Goal: Transaction & Acquisition: Purchase product/service

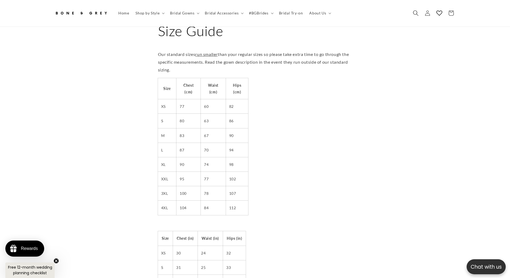
click at [414, 12] on icon "Search" at bounding box center [416, 13] width 6 height 6
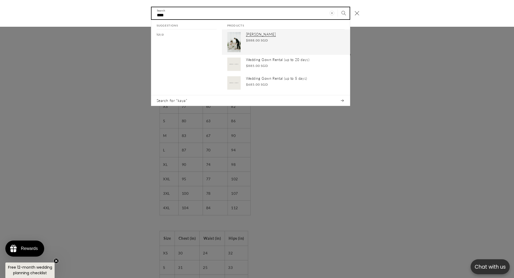
type input "****"
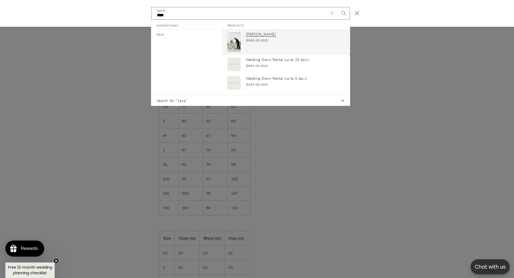
click at [258, 34] on p "Kaya" at bounding box center [295, 34] width 99 height 5
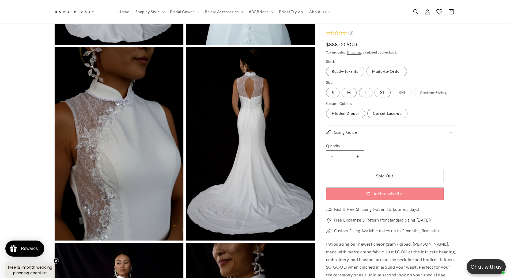
scroll to position [0, 295]
click at [381, 114] on label "Corset Lace-up Variant sold out or unavailable" at bounding box center [387, 114] width 40 height 10
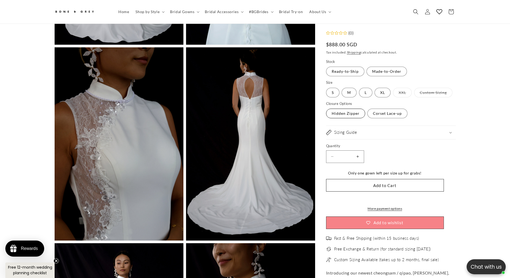
click at [357, 115] on label "Hidden Zipper Variant sold out or unavailable" at bounding box center [345, 114] width 39 height 10
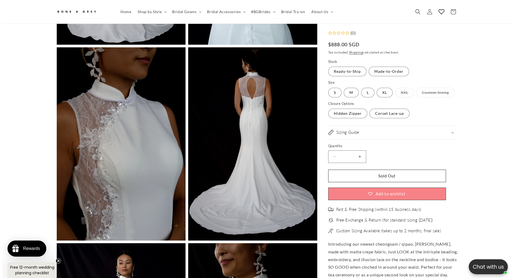
scroll to position [0, 295]
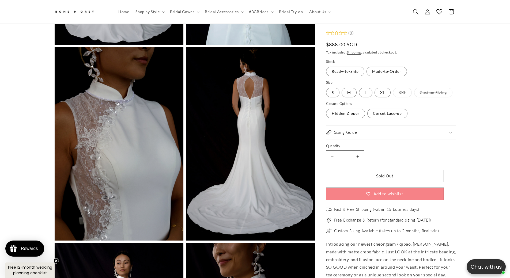
drag, startPoint x: 413, startPoint y: 12, endPoint x: 411, endPoint y: 14, distance: 3.2
click at [413, 12] on span "Search" at bounding box center [416, 12] width 12 height 12
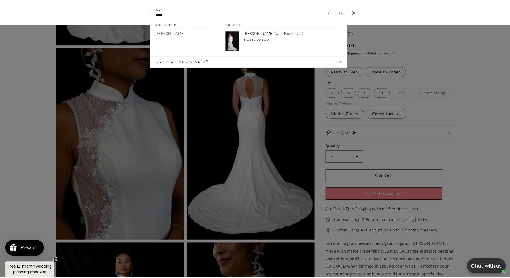
scroll to position [0, 147]
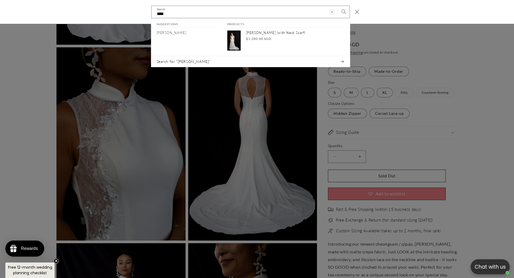
click at [0, 12] on div "Search" at bounding box center [0, 12] width 0 height 0
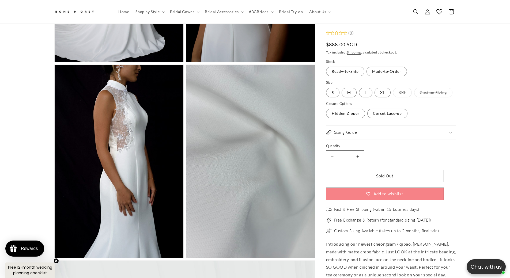
scroll to position [1229, 0]
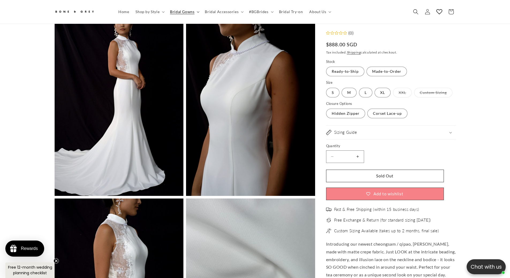
click at [184, 12] on span "Bridal Gowns" at bounding box center [182, 11] width 24 height 5
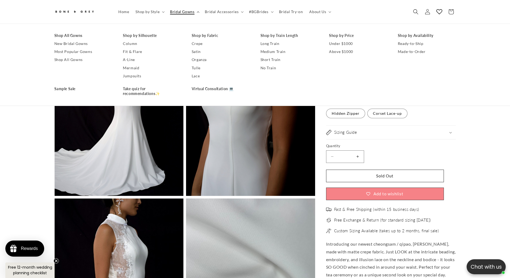
scroll to position [0, 295]
click at [184, 12] on span "Bridal Gowns" at bounding box center [182, 11] width 24 height 5
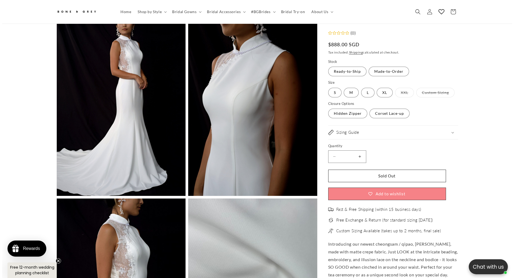
scroll to position [0, 147]
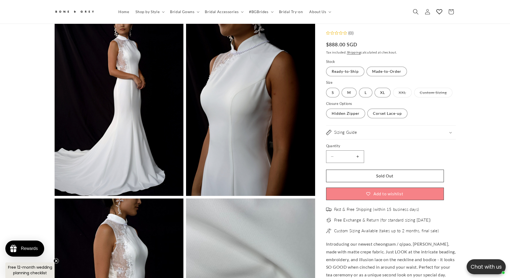
click at [410, 11] on span "Search" at bounding box center [416, 12] width 12 height 12
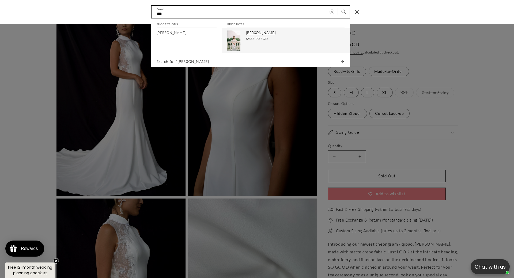
type input "***"
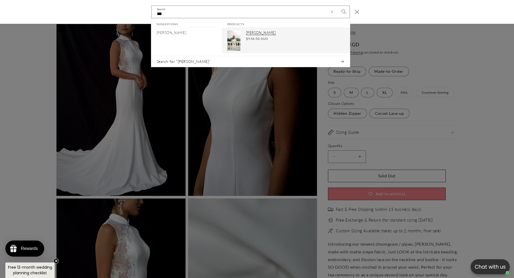
click at [262, 39] on span "$938.00 SGD" at bounding box center [257, 38] width 22 height 5
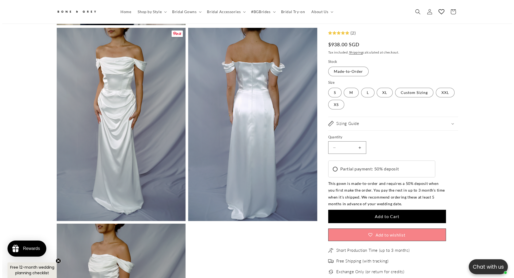
scroll to position [0, 147]
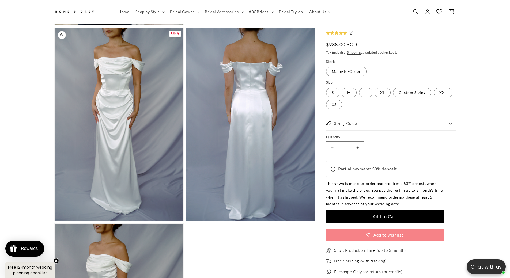
click at [55, 221] on button "Open media 10 in modal" at bounding box center [55, 221] width 0 height 0
drag, startPoint x: 229, startPoint y: 114, endPoint x: 145, endPoint y: 108, distance: 84.1
click at [55, 221] on button "Open media 10 in modal" at bounding box center [55, 221] width 0 height 0
drag, startPoint x: 317, startPoint y: 12, endPoint x: 307, endPoint y: 16, distance: 10.2
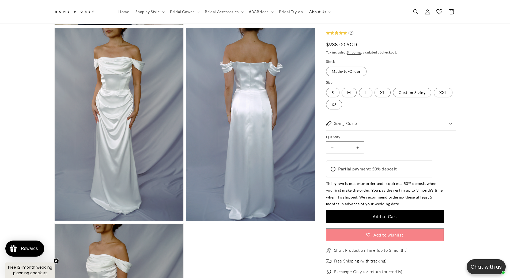
click at [317, 12] on span "About Us" at bounding box center [317, 11] width 17 height 5
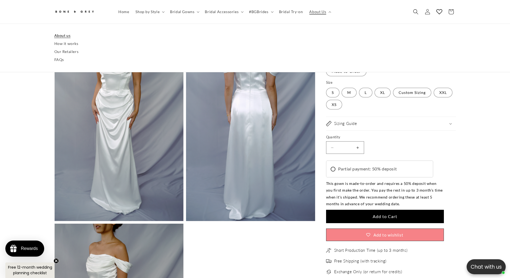
scroll to position [0, 0]
click at [58, 36] on link "About us" at bounding box center [255, 36] width 402 height 8
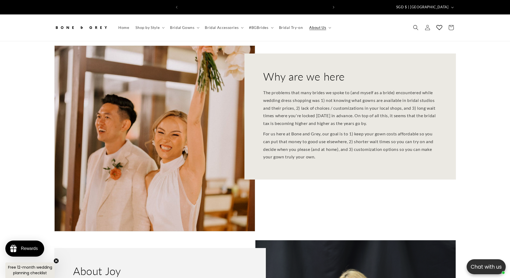
scroll to position [0, 295]
